Goal: Task Accomplishment & Management: Use online tool/utility

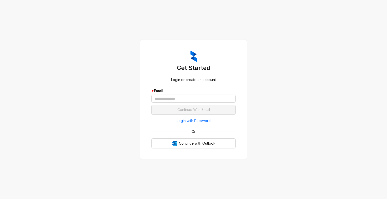
type input "*"
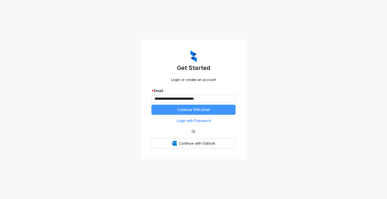
type input "**********"
click at [193, 109] on span "Continue With Email" at bounding box center [193, 110] width 32 height 6
click at [211, 112] on button "Continue With Email" at bounding box center [193, 110] width 84 height 10
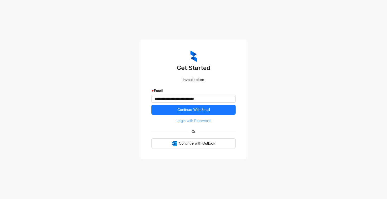
click at [197, 121] on span "Login with Password" at bounding box center [193, 121] width 34 height 6
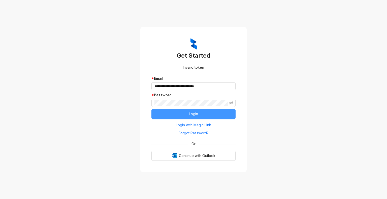
click at [193, 110] on button "Login" at bounding box center [193, 114] width 84 height 10
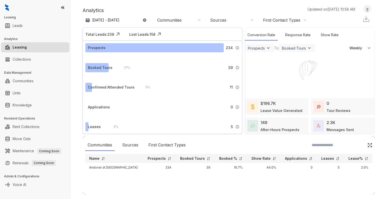
select select "******"
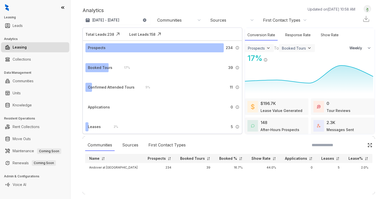
click at [224, 4] on div "Analytics Updated on [DATE] 10:58 AM Aug 8, 2025 - [DATE] [DATE] Last 7 days La…" at bounding box center [228, 99] width 316 height 199
click at [27, 128] on link "Rent Collections" at bounding box center [26, 127] width 27 height 10
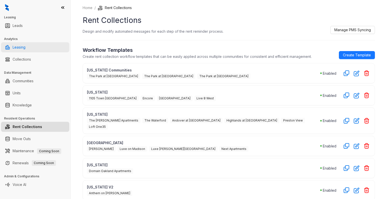
click at [19, 47] on link "Leasing" at bounding box center [19, 47] width 13 height 10
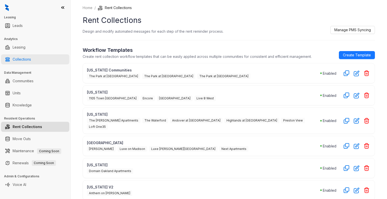
click at [25, 61] on link "Collections" at bounding box center [22, 59] width 18 height 10
